Goal: Register for event/course

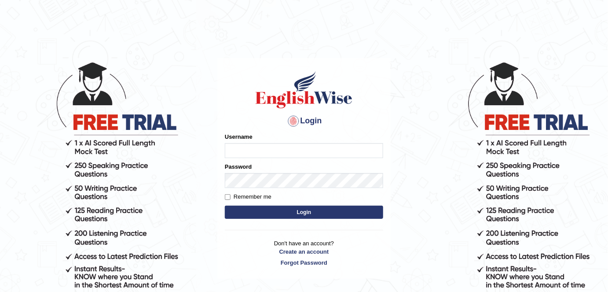
type input "alexa_"
click at [275, 215] on button "Login" at bounding box center [304, 211] width 158 height 13
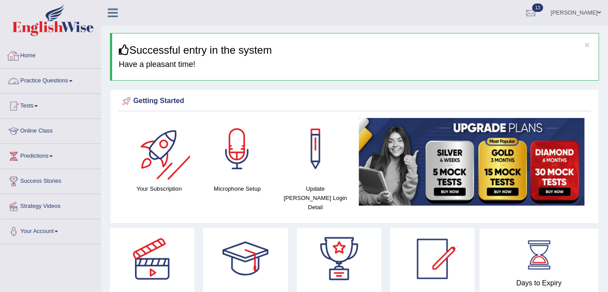
click at [55, 84] on link "Practice Questions" at bounding box center [50, 80] width 100 height 22
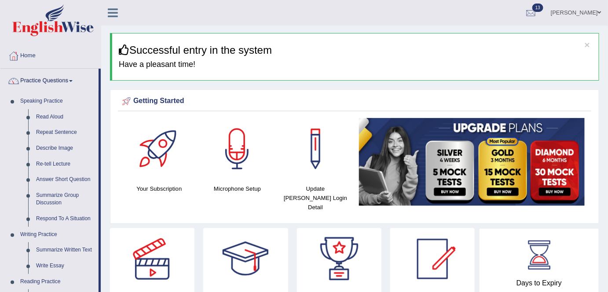
click at [55, 84] on link "Practice Questions" at bounding box center [49, 80] width 98 height 22
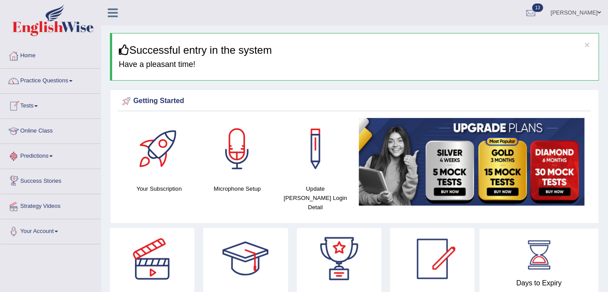
click at [37, 102] on link "Tests" at bounding box center [50, 105] width 100 height 22
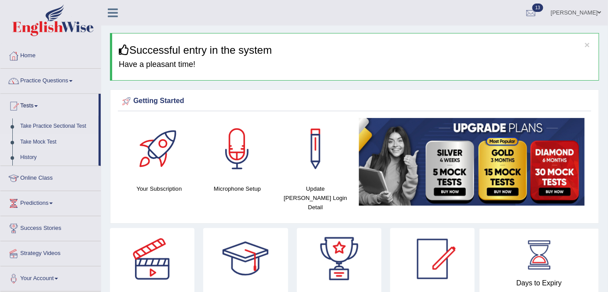
click at [39, 143] on link "Take Mock Test" at bounding box center [57, 142] width 82 height 16
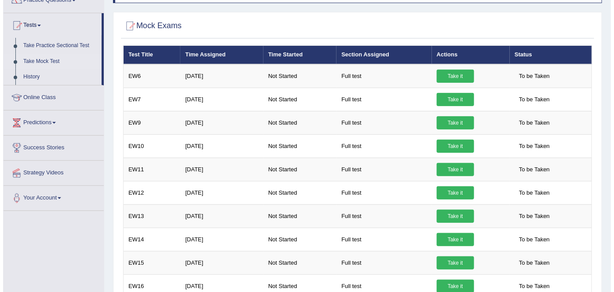
scroll to position [50, 0]
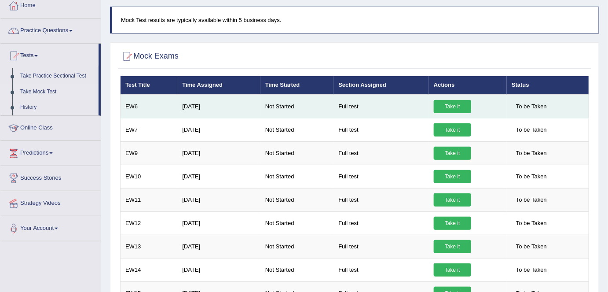
click at [455, 101] on link "Take it" at bounding box center [452, 106] width 37 height 13
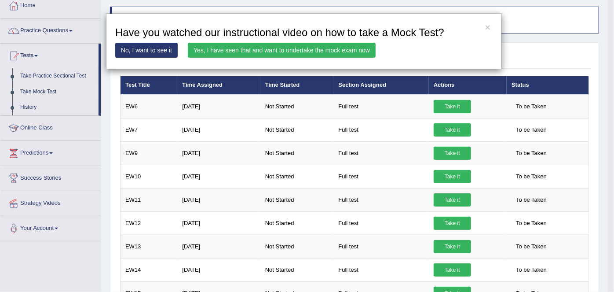
click at [325, 48] on link "Yes, I have seen that and want to undertake the mock exam now" at bounding box center [282, 50] width 188 height 15
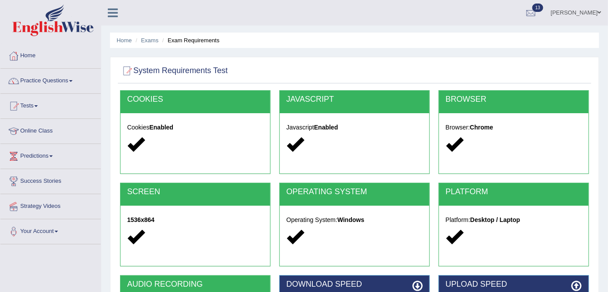
scroll to position [170, 0]
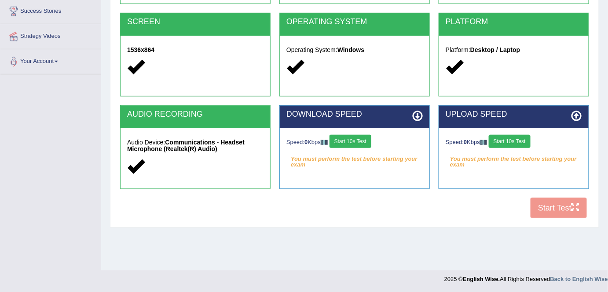
click at [363, 141] on button "Start 10s Test" at bounding box center [350, 141] width 42 height 13
click at [523, 141] on button "Start 10s Test" at bounding box center [510, 141] width 42 height 13
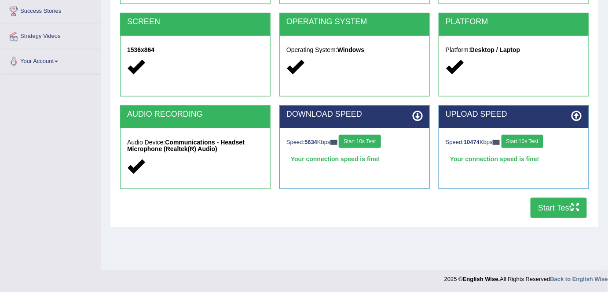
click at [543, 211] on button "Start Test" at bounding box center [558, 207] width 56 height 20
